Goal: Navigation & Orientation: Find specific page/section

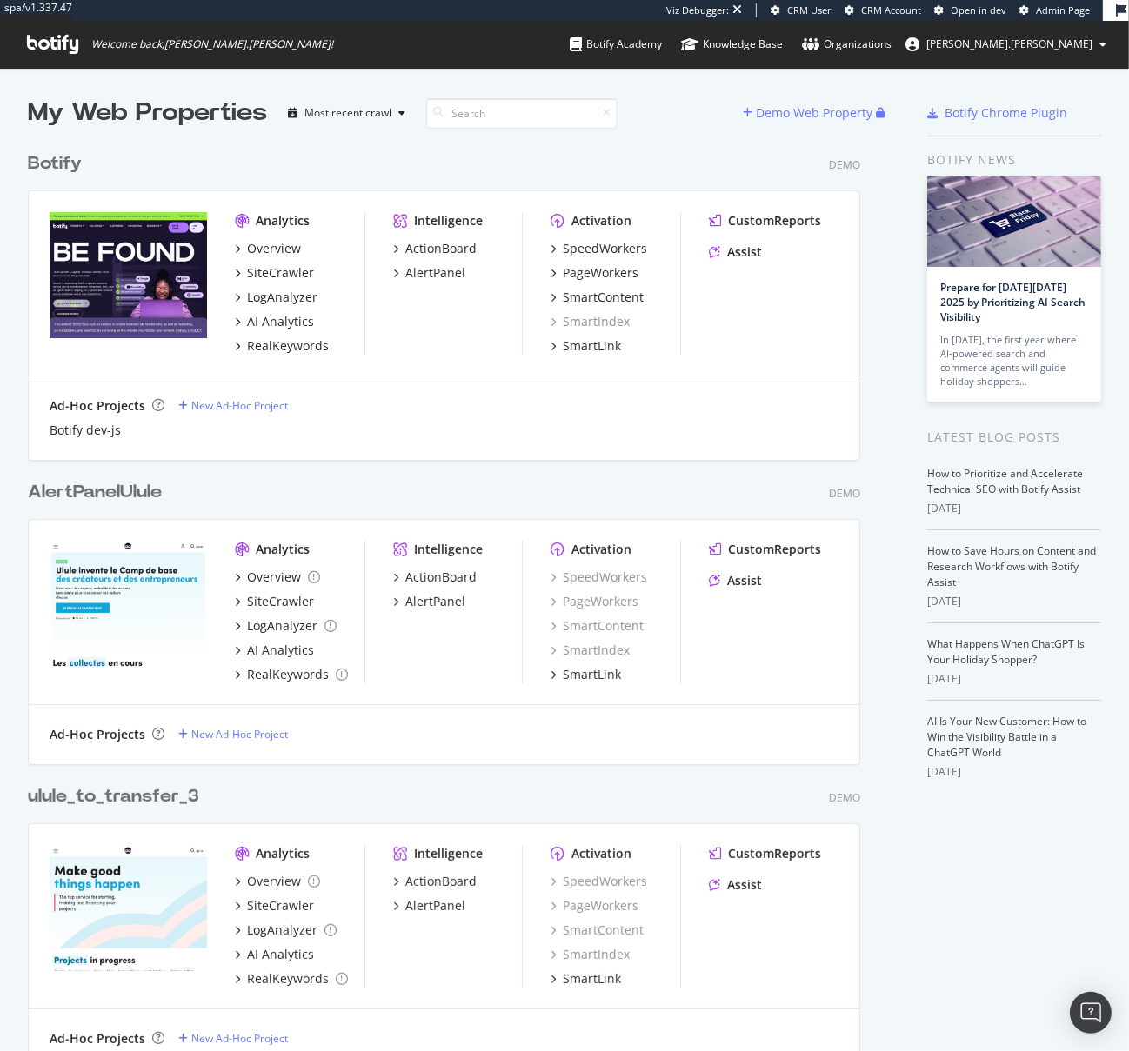
scroll to position [3969, 834]
click at [1078, 12] on span "Admin Page" at bounding box center [1063, 9] width 54 height 13
